Goal: Task Accomplishment & Management: Manage account settings

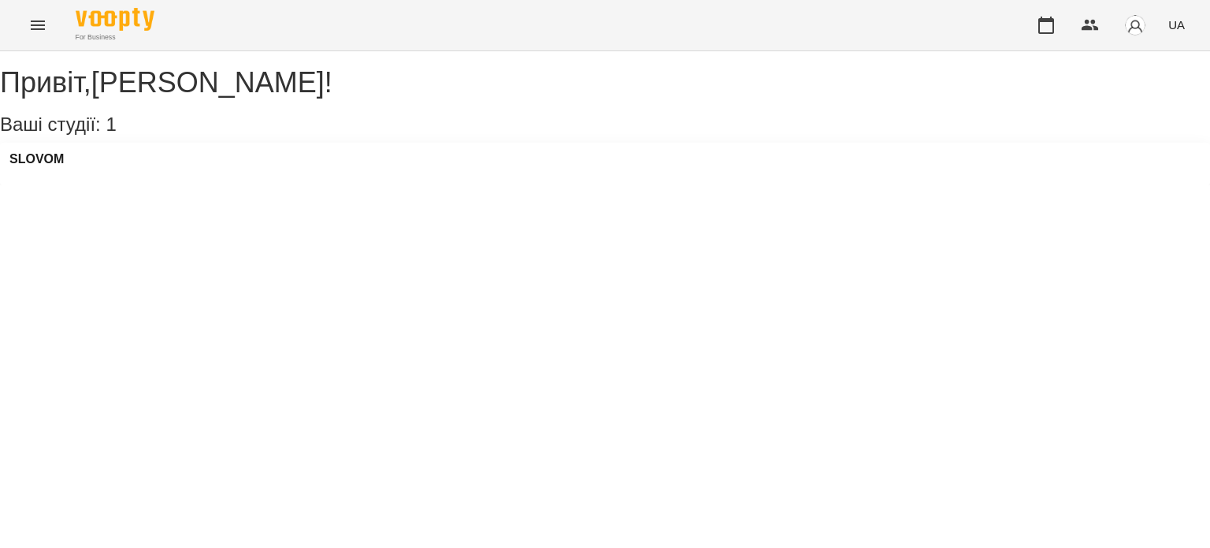
click at [102, 179] on div "SLOVOM" at bounding box center [605, 164] width 1210 height 43
click at [43, 166] on h3 "SLOVOM" at bounding box center [36, 159] width 54 height 14
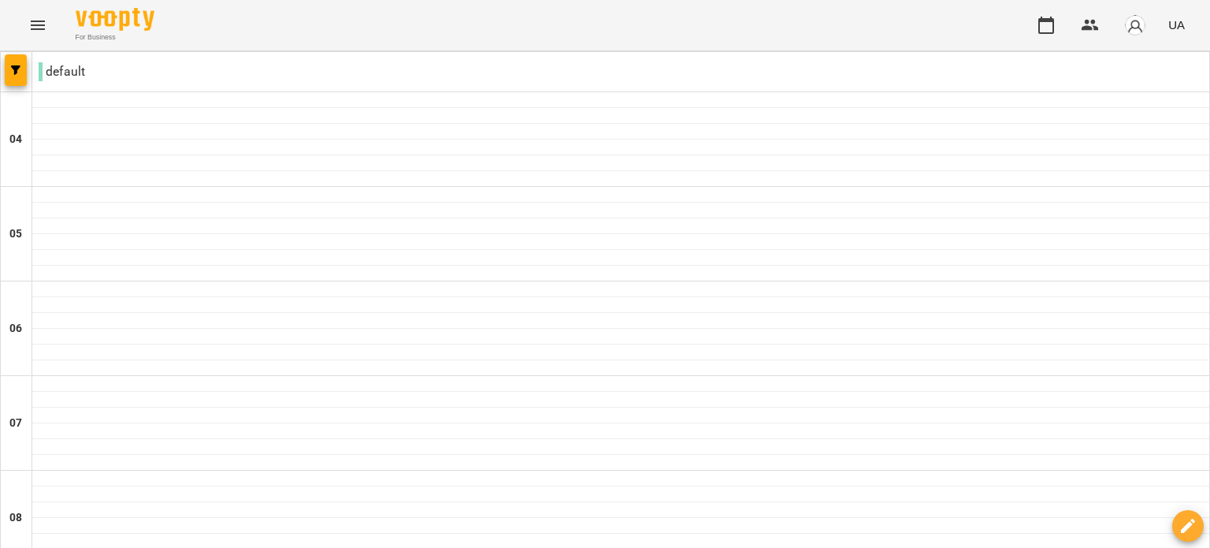
scroll to position [184, 0]
click at [44, 24] on icon "Menu" at bounding box center [37, 25] width 19 height 19
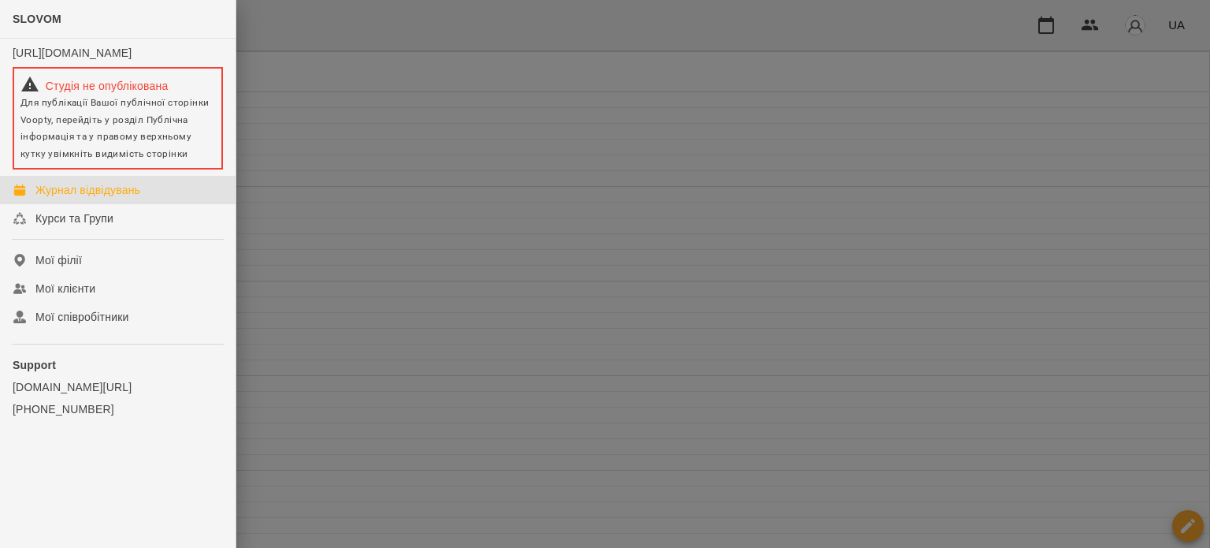
click at [81, 198] on div "Журнал відвідувань" at bounding box center [87, 190] width 105 height 16
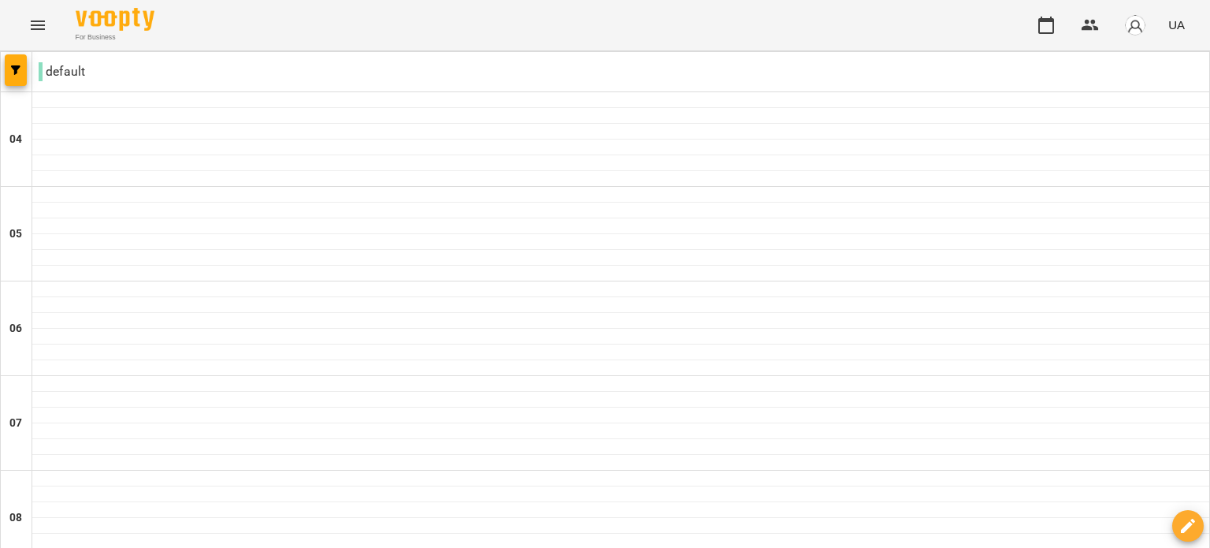
type input "**********"
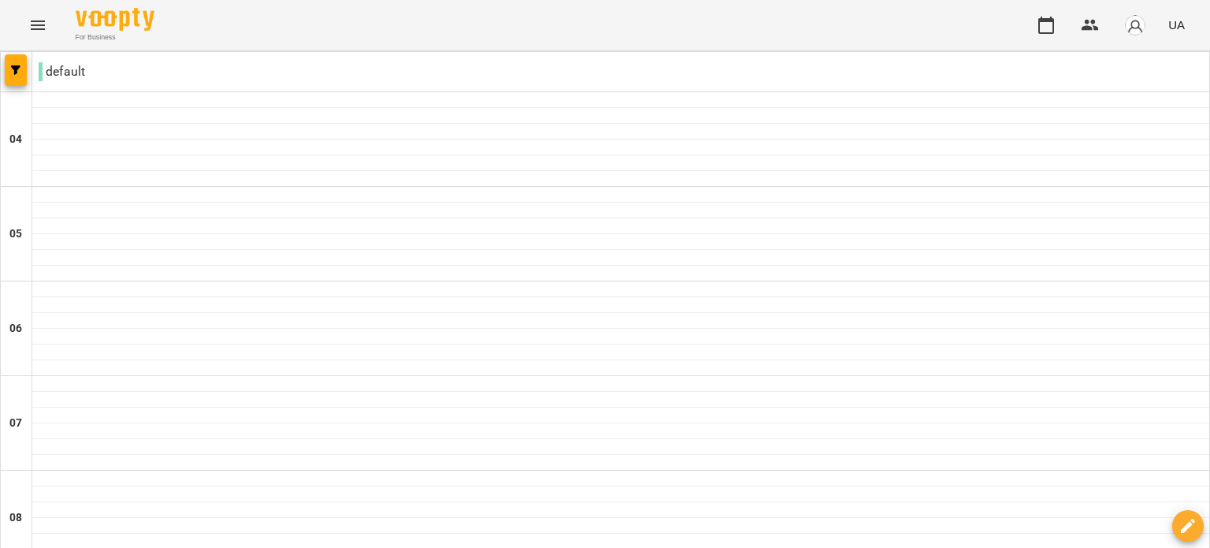
type input "**********"
click at [69, 75] on p "default" at bounding box center [62, 71] width 46 height 19
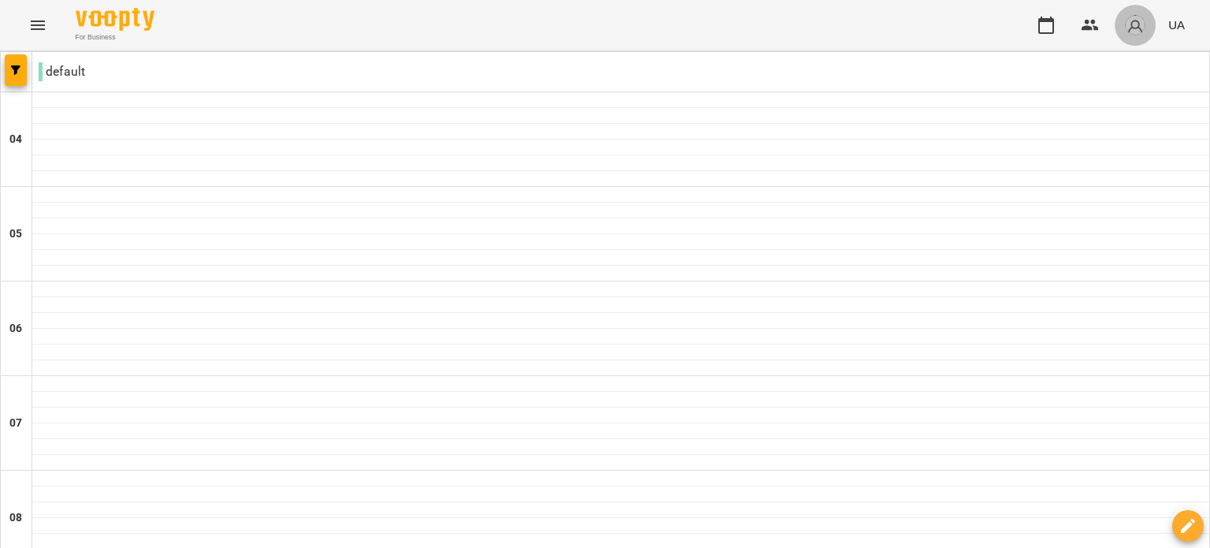
click at [1129, 22] on img "button" at bounding box center [1136, 25] width 22 height 22
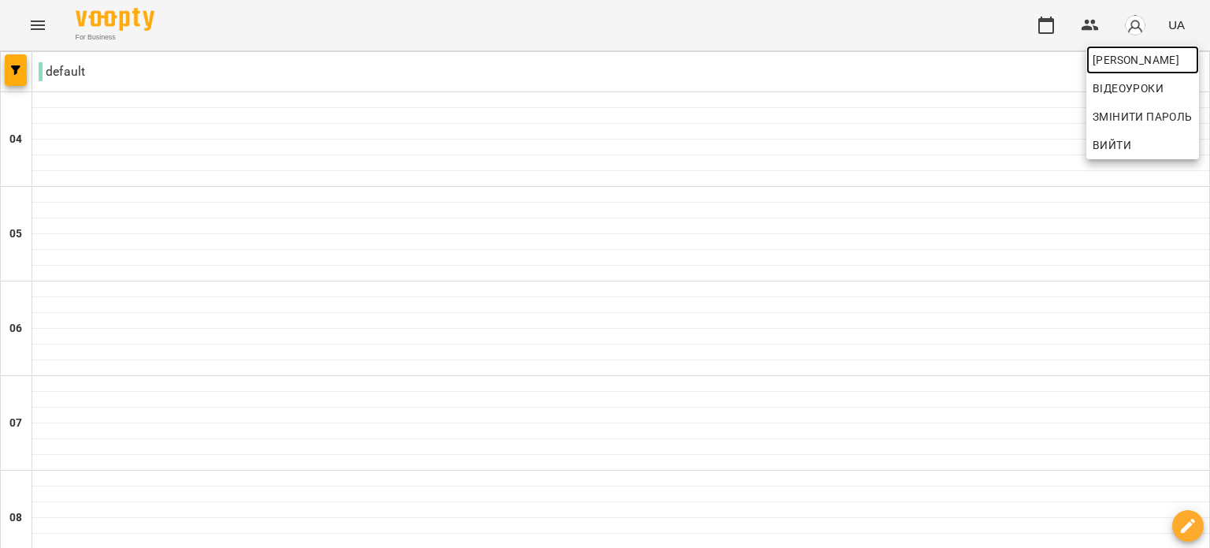
click at [1110, 65] on span "[PERSON_NAME]" at bounding box center [1143, 59] width 100 height 19
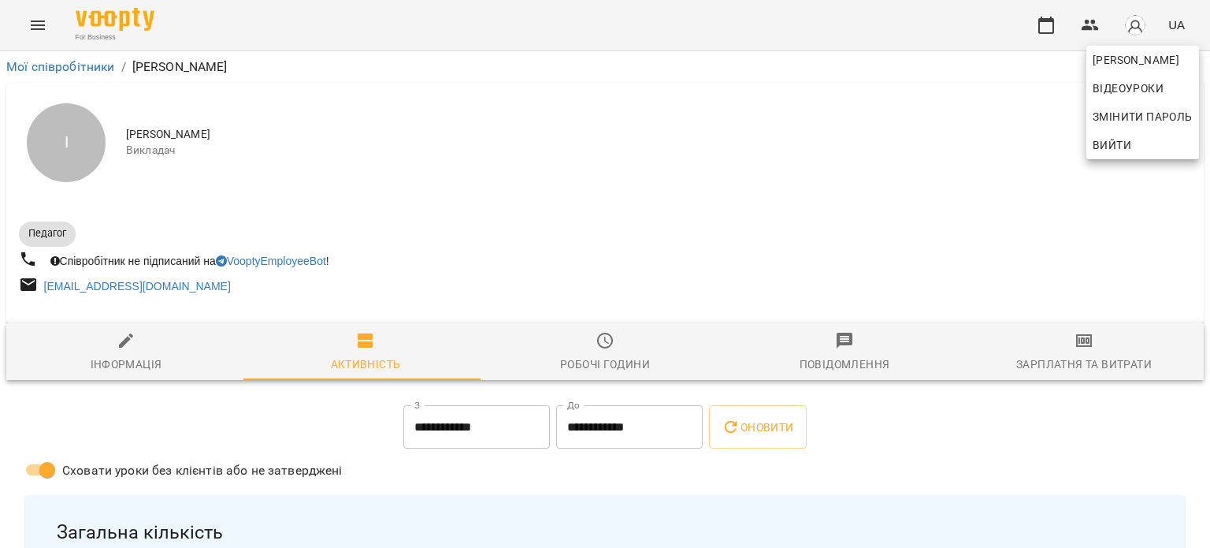
click at [38, 29] on div at bounding box center [605, 274] width 1210 height 548
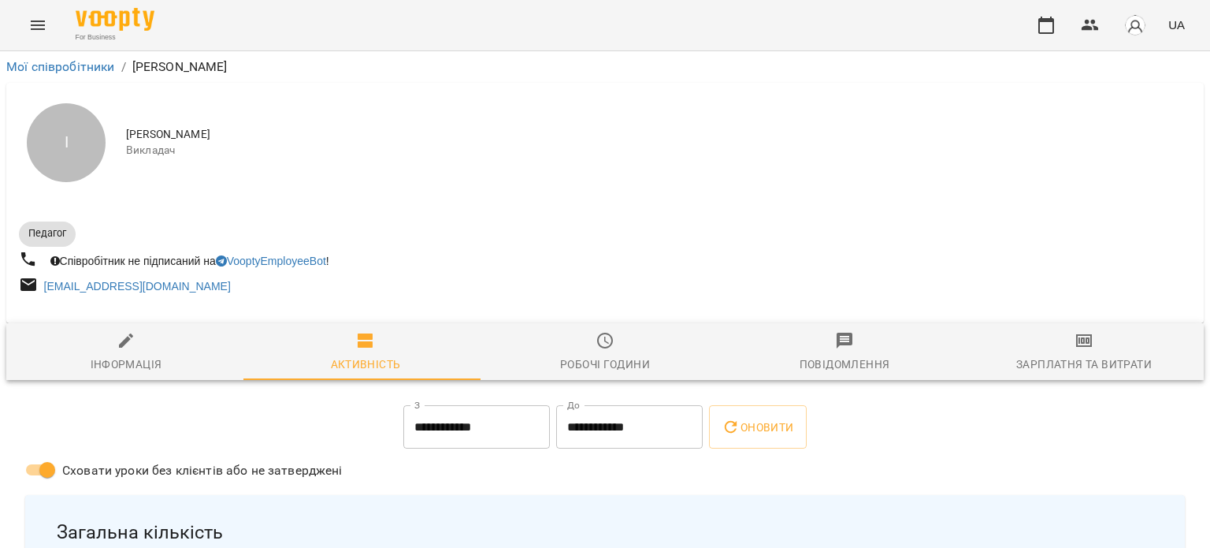
click at [40, 28] on icon "Menu" at bounding box center [37, 25] width 19 height 19
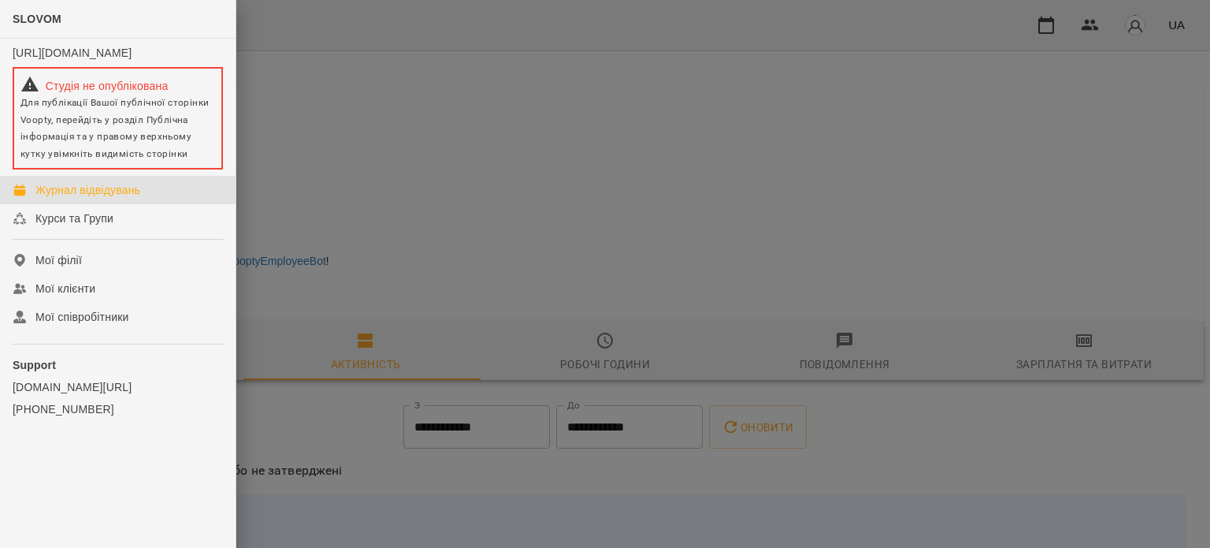
click at [90, 198] on div "Журнал відвідувань" at bounding box center [87, 190] width 105 height 16
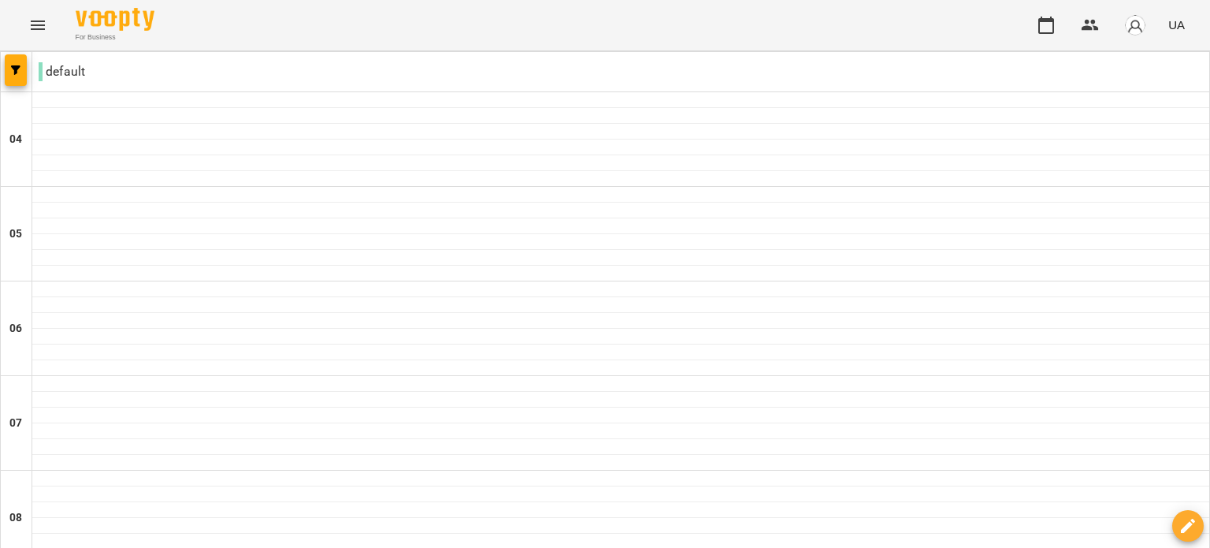
click at [54, 67] on p "default" at bounding box center [62, 71] width 46 height 19
drag, startPoint x: 57, startPoint y: 69, endPoint x: 74, endPoint y: 68, distance: 17.4
click at [58, 69] on p "default" at bounding box center [62, 71] width 46 height 19
click at [115, 78] on div "default" at bounding box center [620, 72] width 1177 height 32
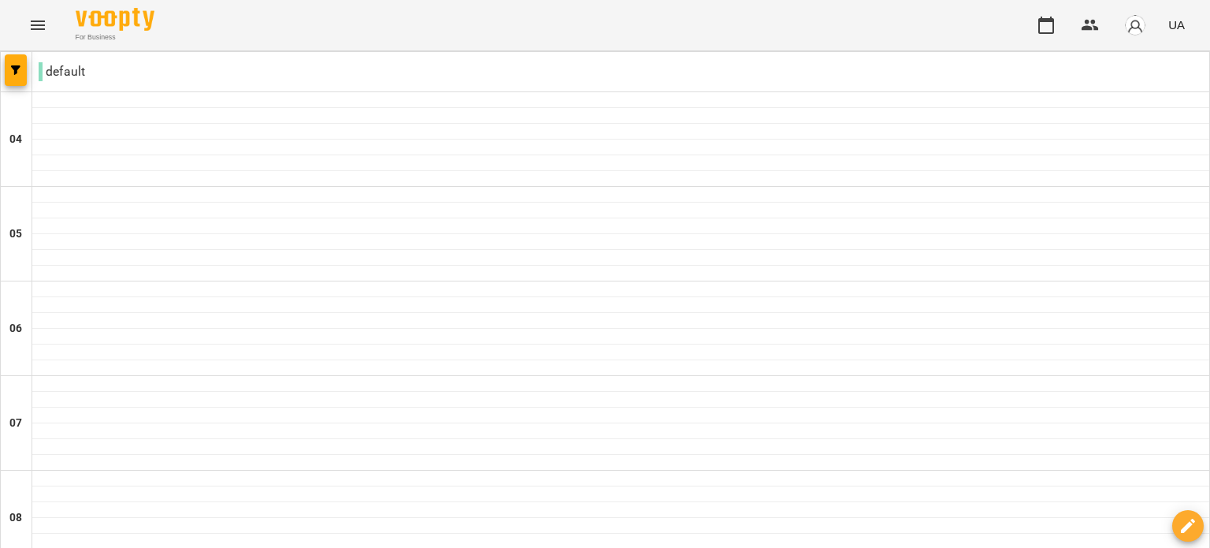
type input "**********"
click at [13, 72] on icon "button" at bounding box center [15, 69] width 9 height 9
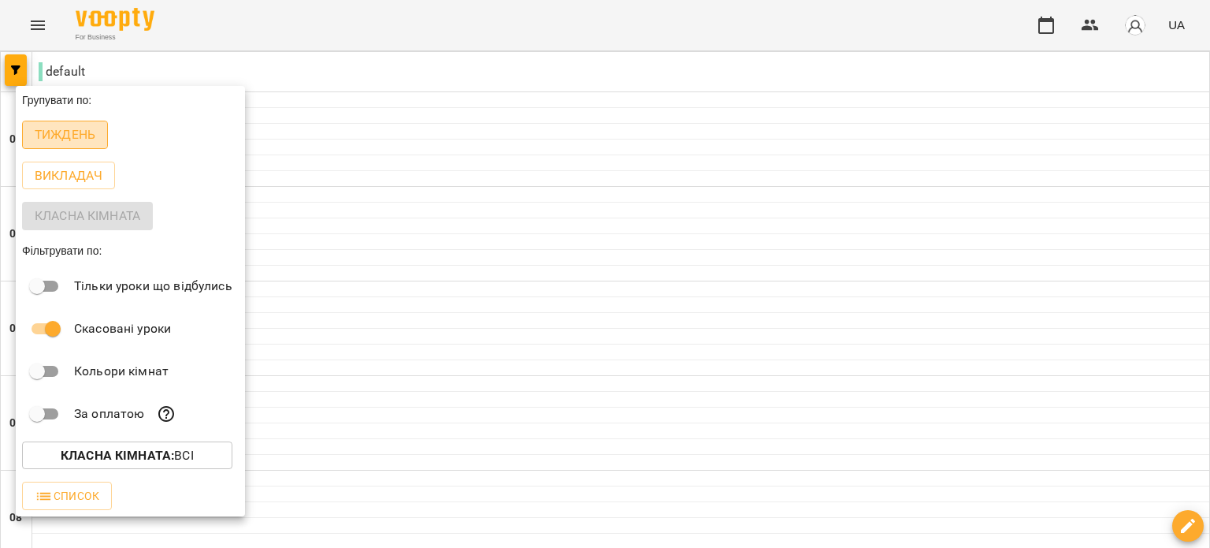
click at [62, 136] on p "Тиждень" at bounding box center [65, 134] width 61 height 19
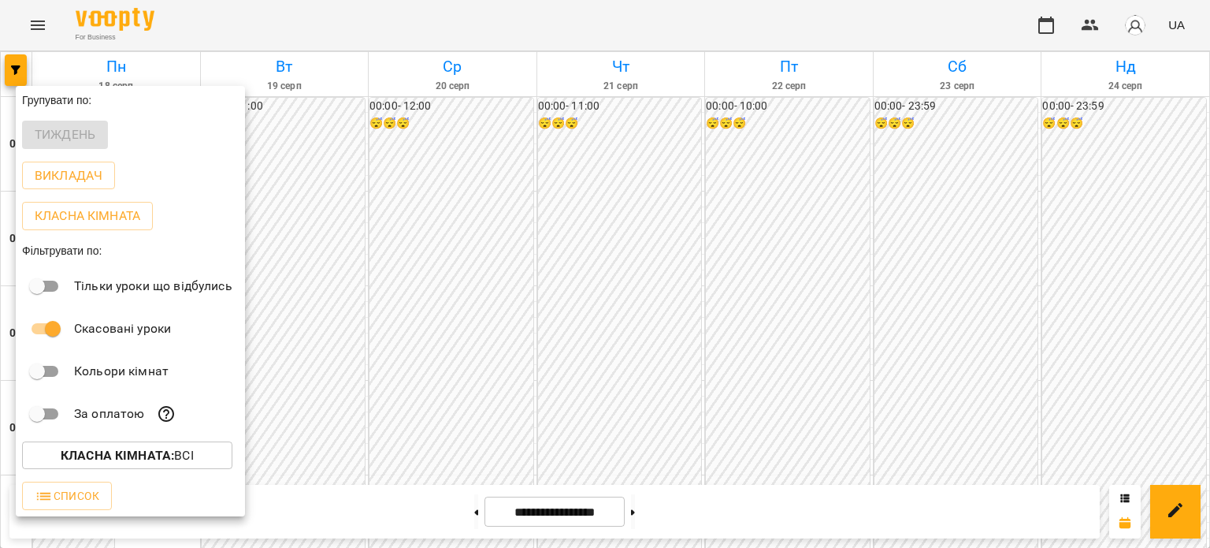
click at [340, 12] on div at bounding box center [605, 274] width 1210 height 548
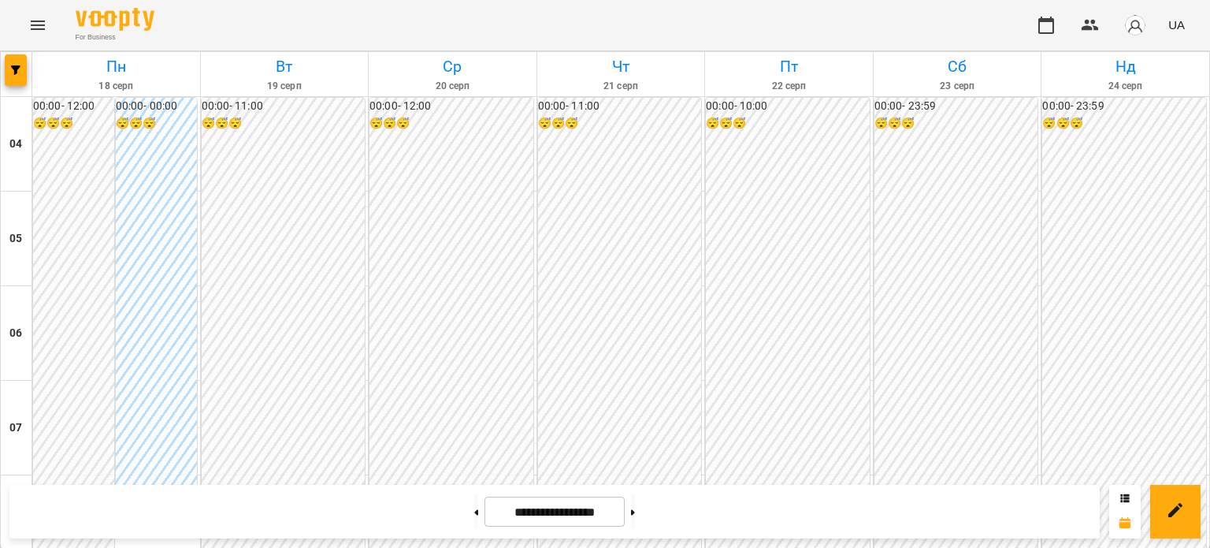
scroll to position [788, 0]
